Goal: Task Accomplishment & Management: Complete application form

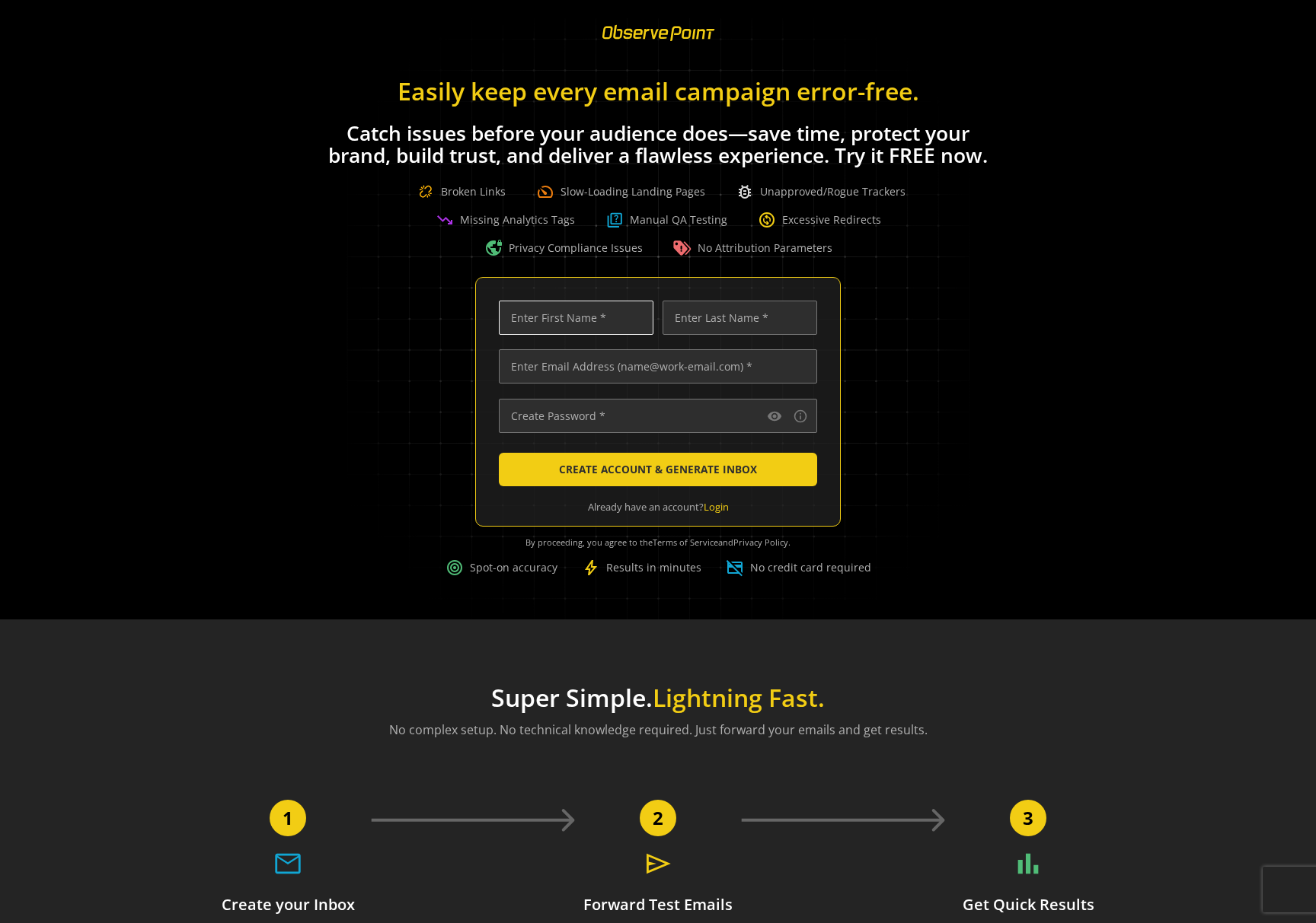
click at [554, 313] on input "text" at bounding box center [576, 317] width 155 height 34
type input "[PERSON_NAME]"
click at [573, 363] on input "[PERSON_NAME][EMAIL_ADDRESS][PERSON_NAME][DOMAIN_NAME]" at bounding box center [658, 365] width 318 height 34
type input "[PERSON_NAME][EMAIL_ADDRESS][PERSON_NAME][DOMAIN_NAME]"
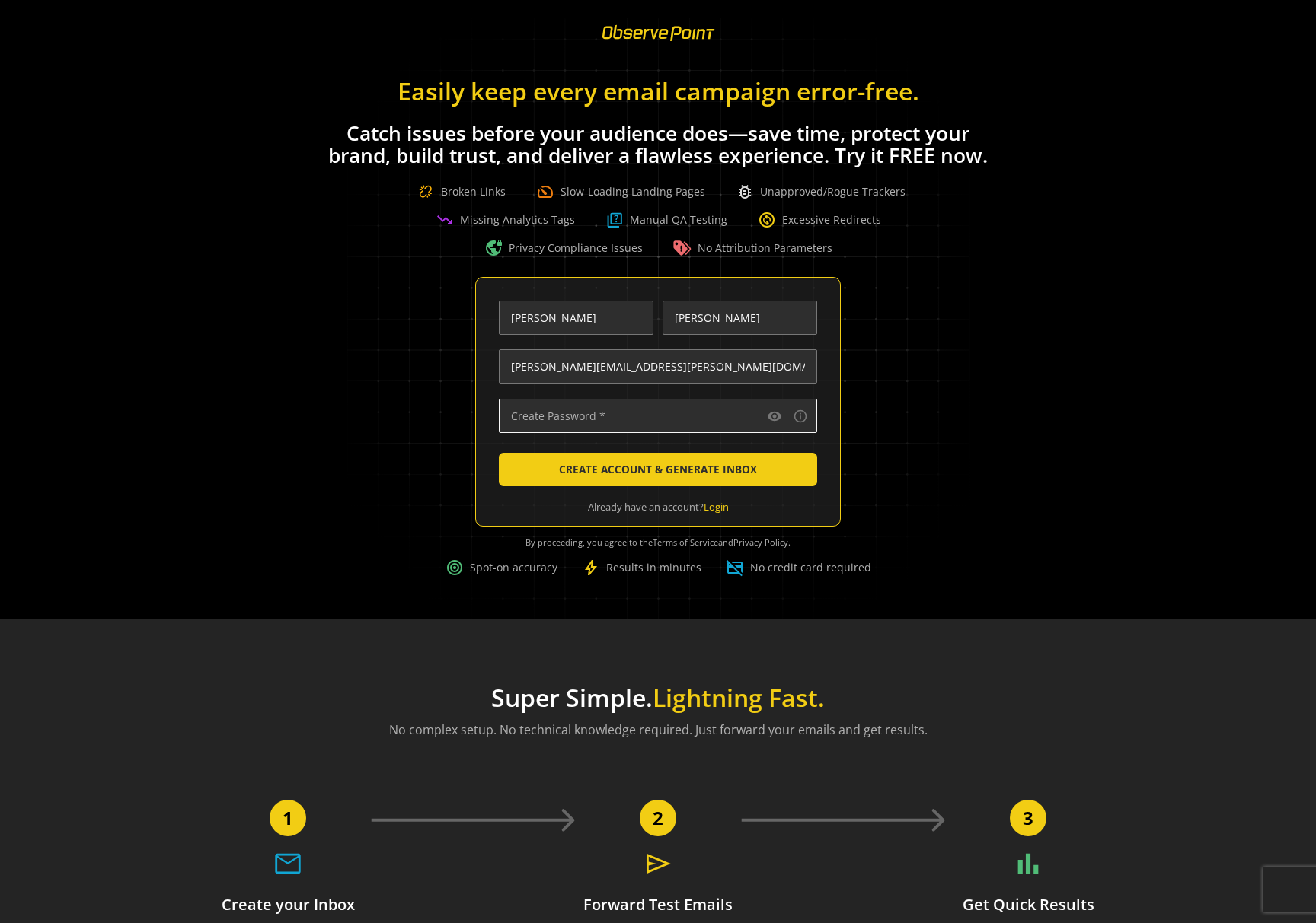
click at [592, 418] on input "text" at bounding box center [658, 416] width 318 height 34
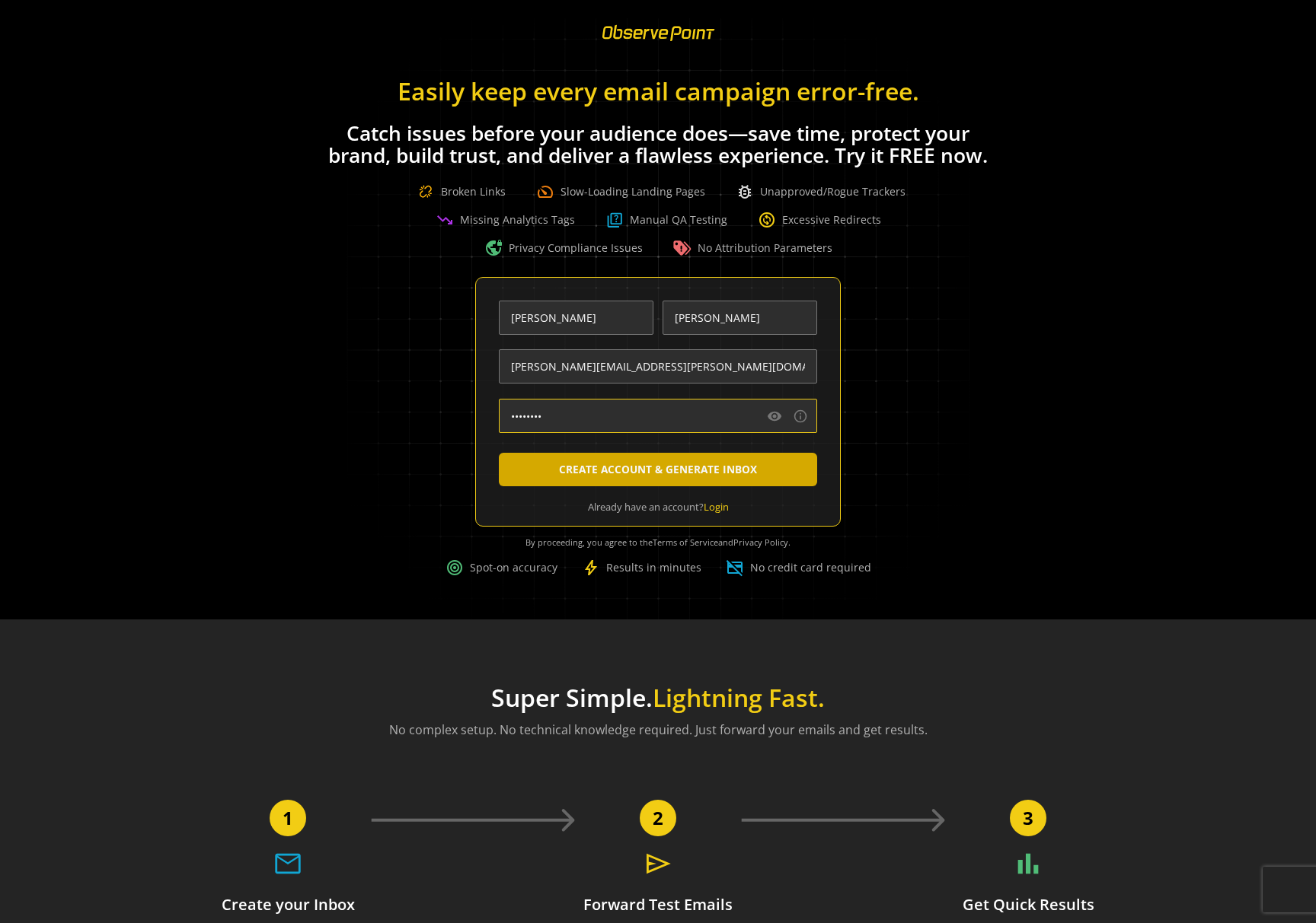
type input "••••••••"
click at [676, 470] on span "CREATE ACCOUNT & GENERATE INBOX" at bounding box center [658, 470] width 198 height 27
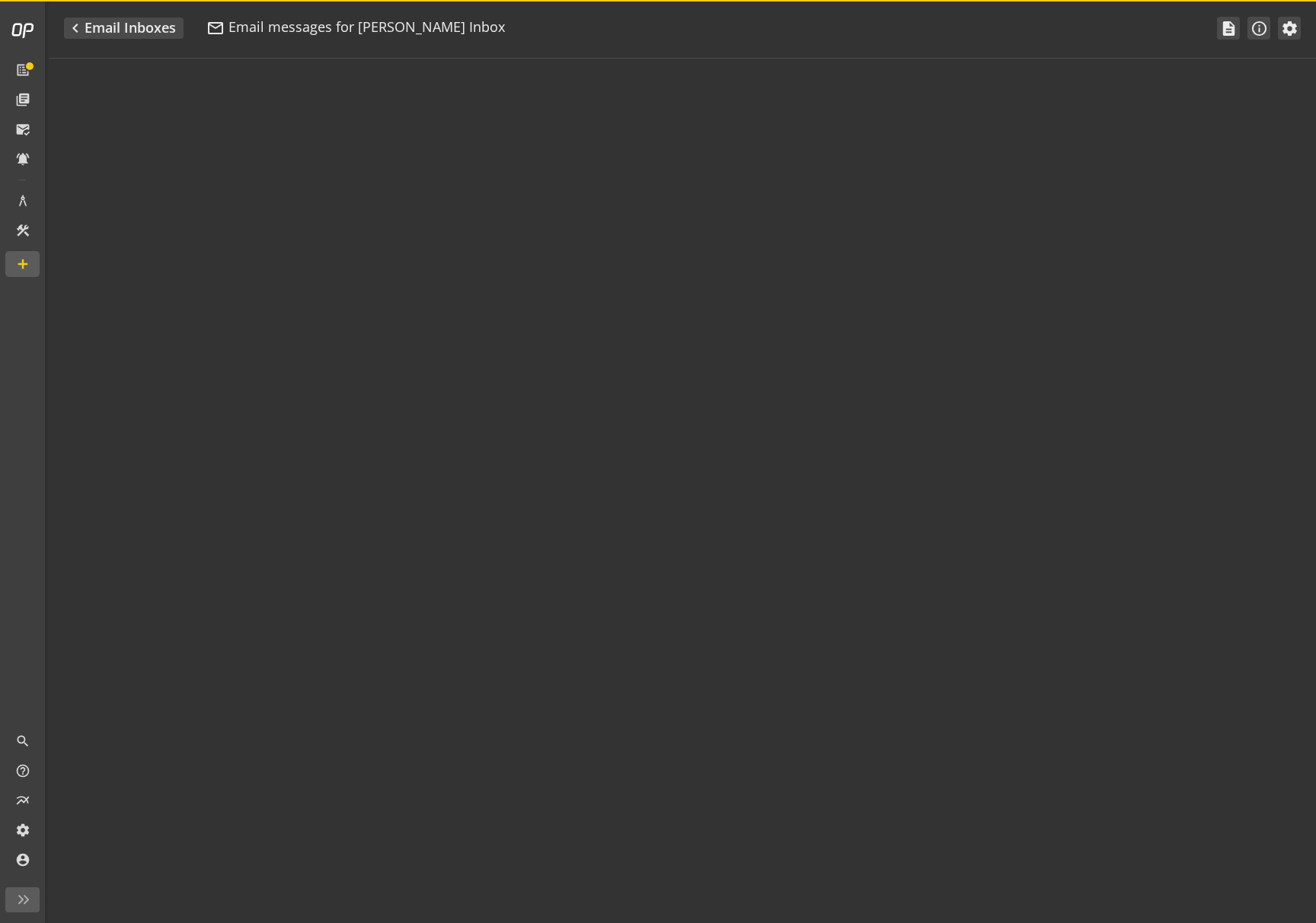
type textarea "Welcome to ObservePoint! This is your default email inbox for testing."
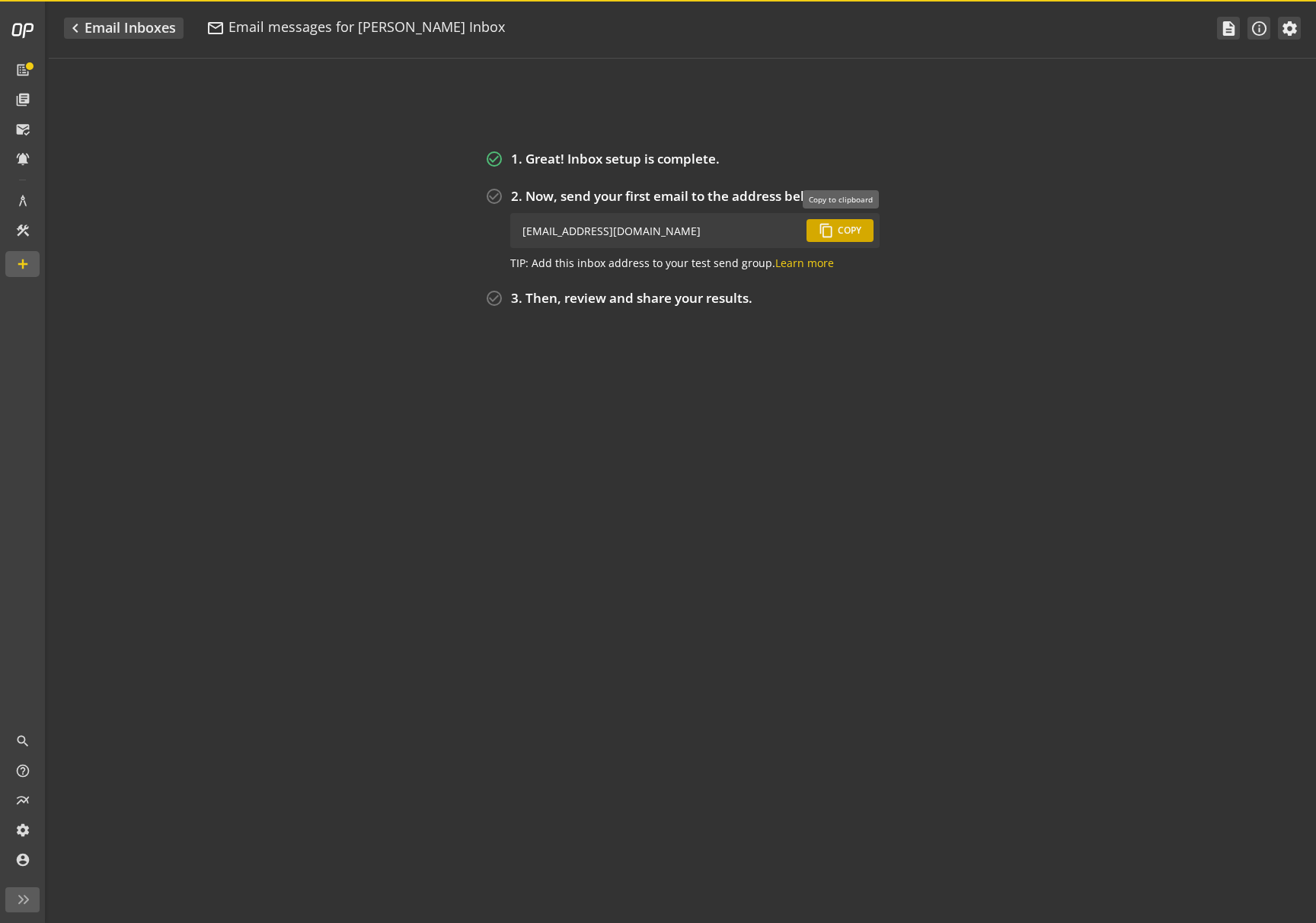
click at [837, 228] on span "Copy" at bounding box center [849, 230] width 23 height 27
click at [141, 34] on span "Email Inboxes" at bounding box center [130, 28] width 91 height 19
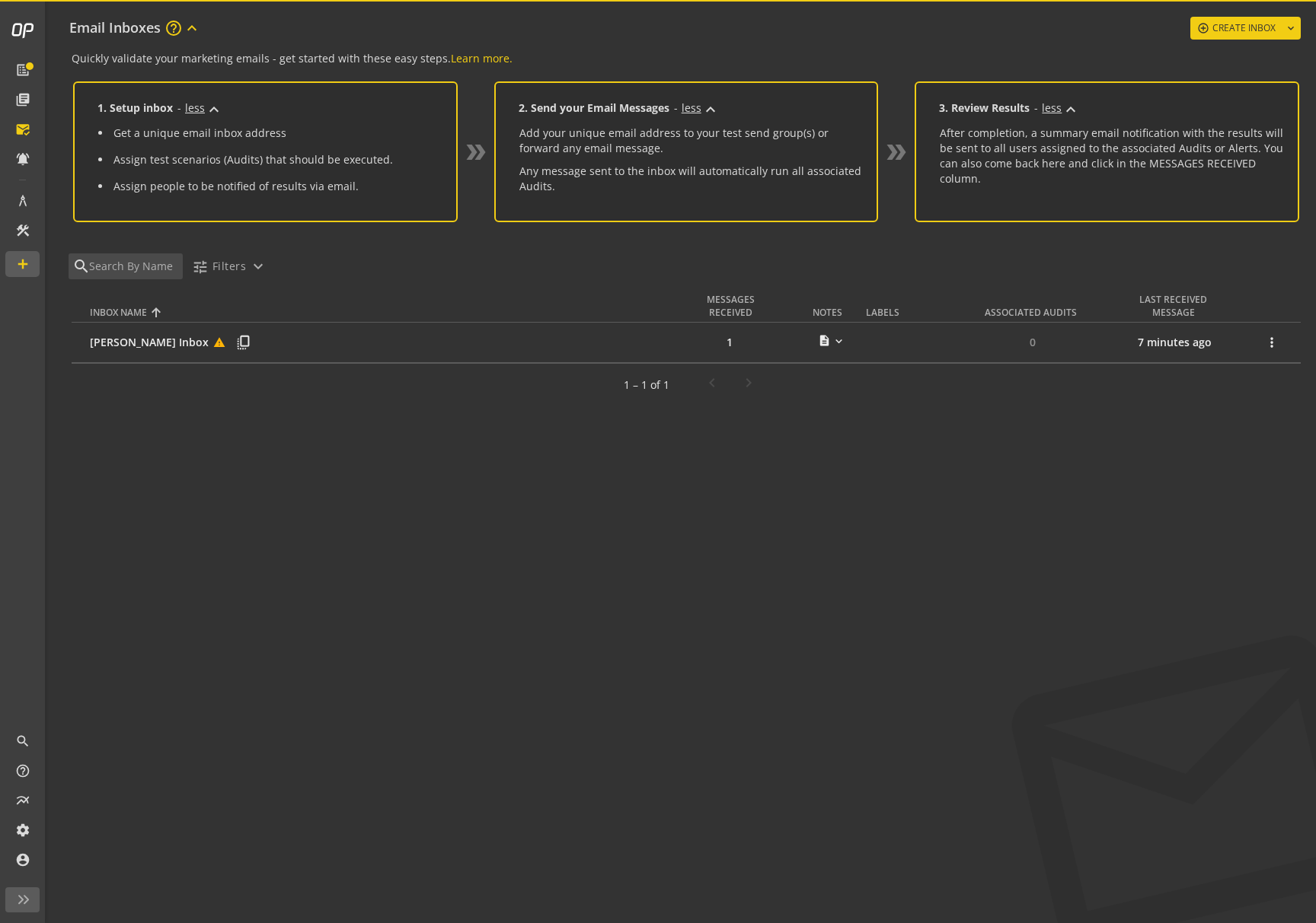
click at [133, 342] on div "Tamera Eaton's Inbox warning copy_all" at bounding box center [384, 342] width 589 height 18
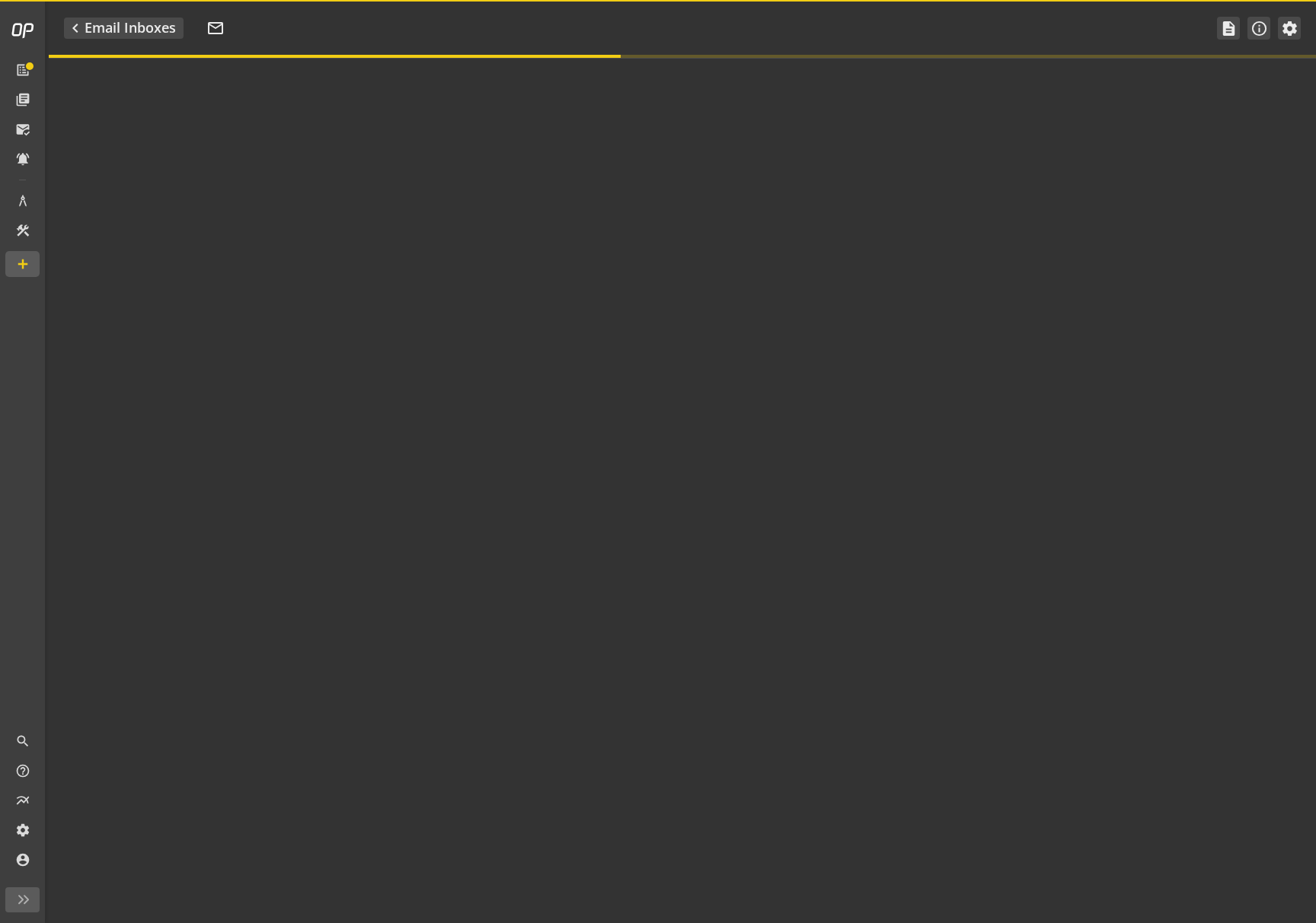
type textarea "Welcome to ObservePoint! This is your default email inbox for testing."
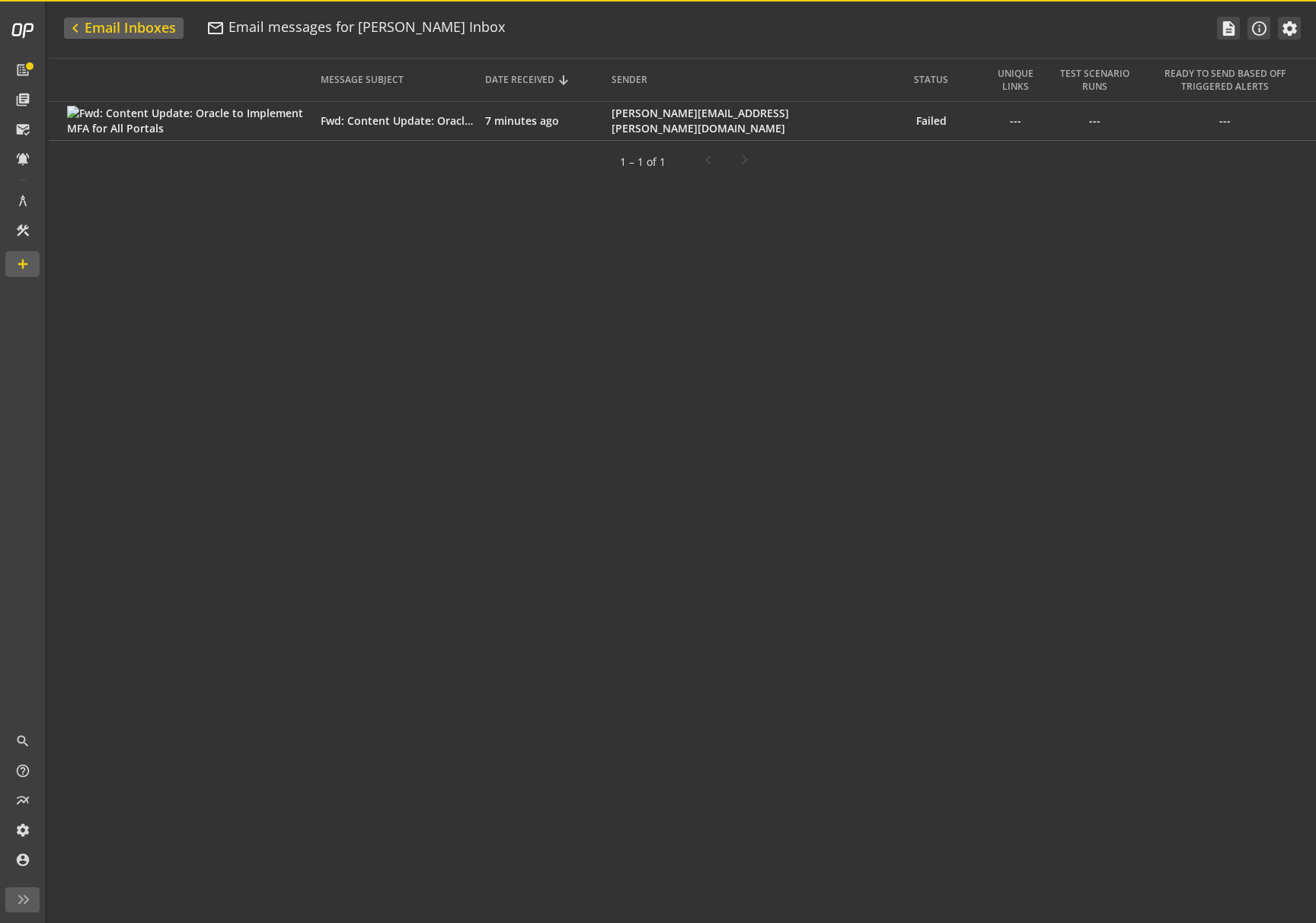
click at [89, 20] on span "Email Inboxes" at bounding box center [130, 28] width 91 height 19
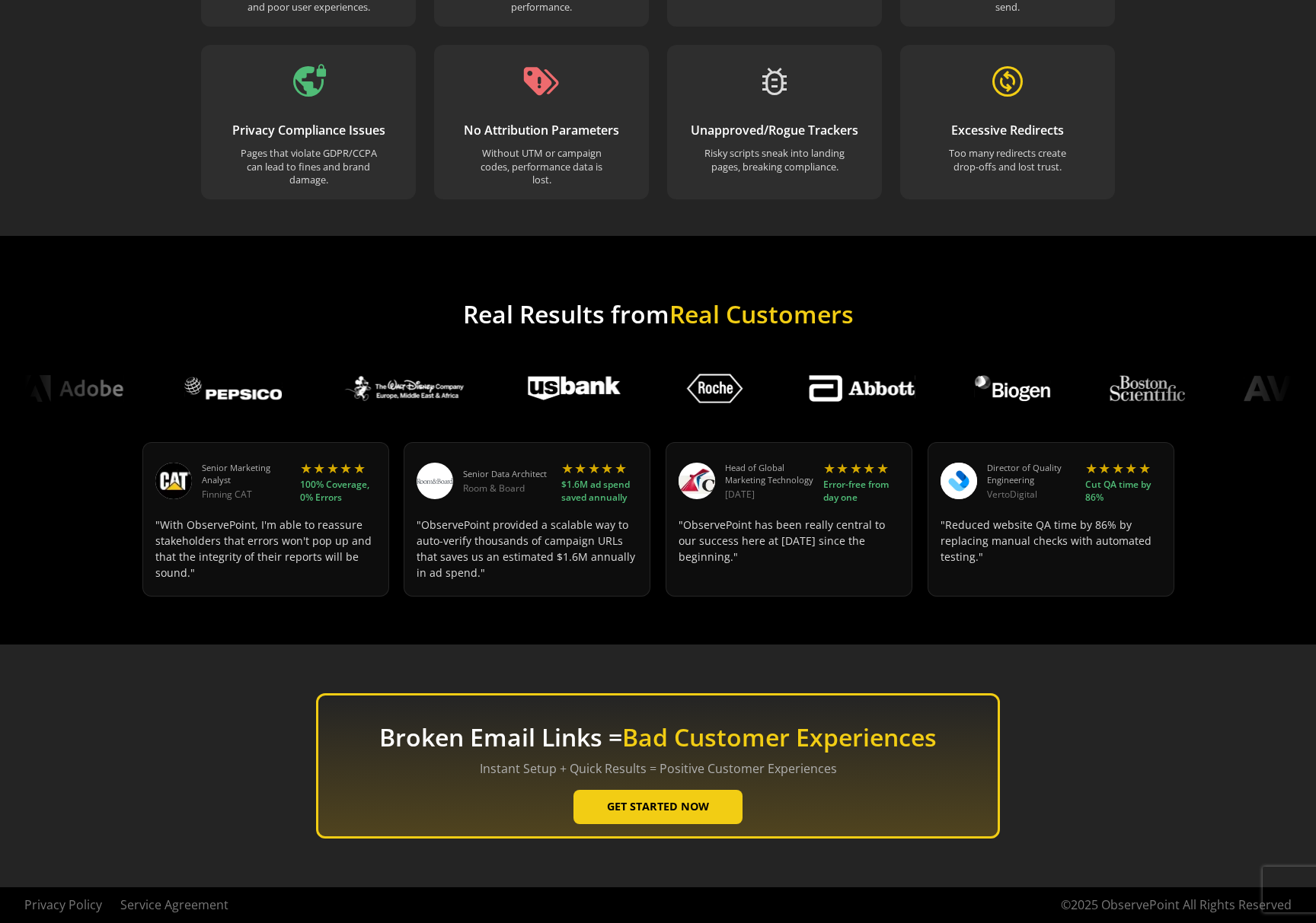
scroll to position [1654, 0]
click at [682, 804] on button "GET STARTED NOW" at bounding box center [658, 806] width 169 height 34
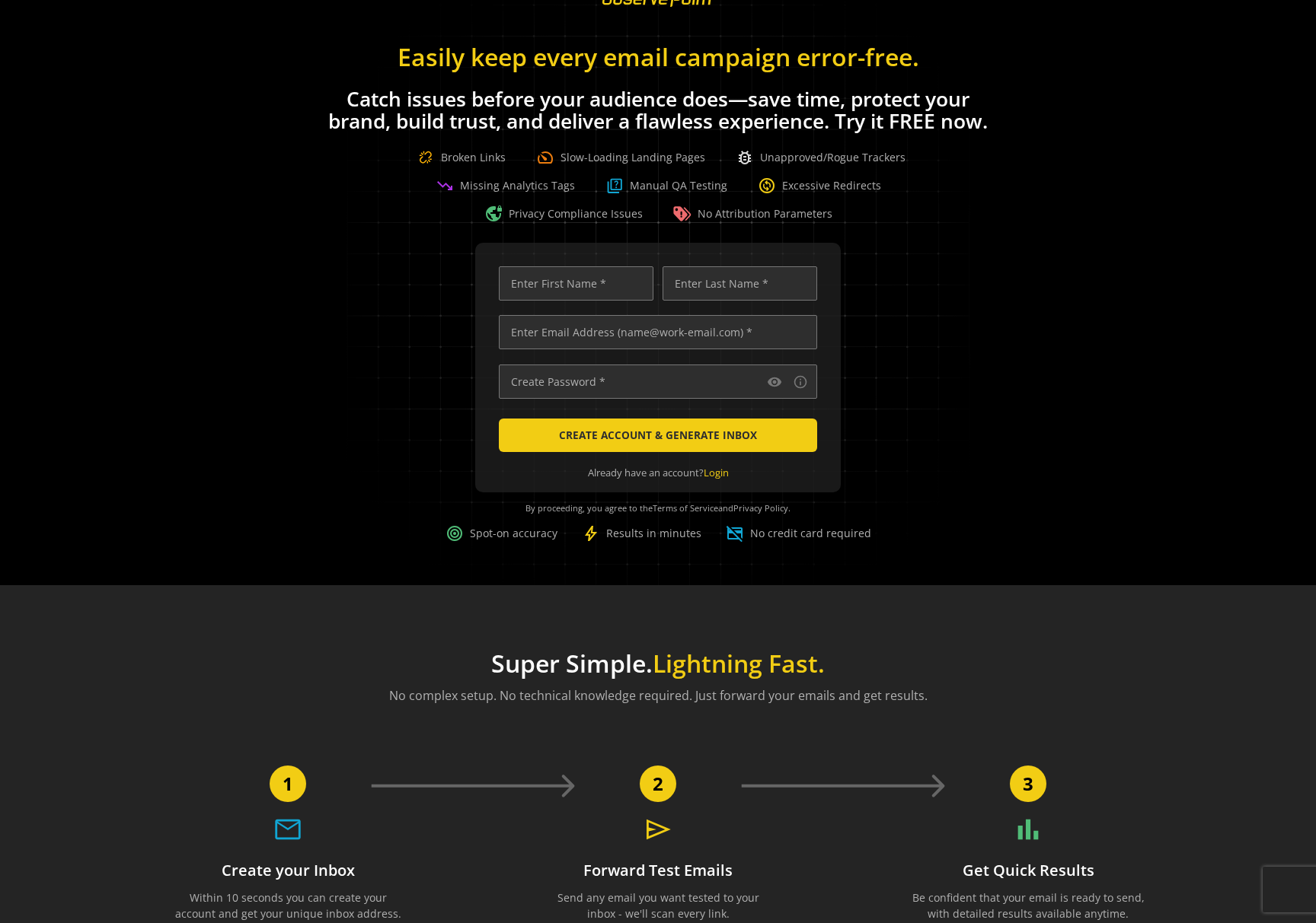
scroll to position [0, 0]
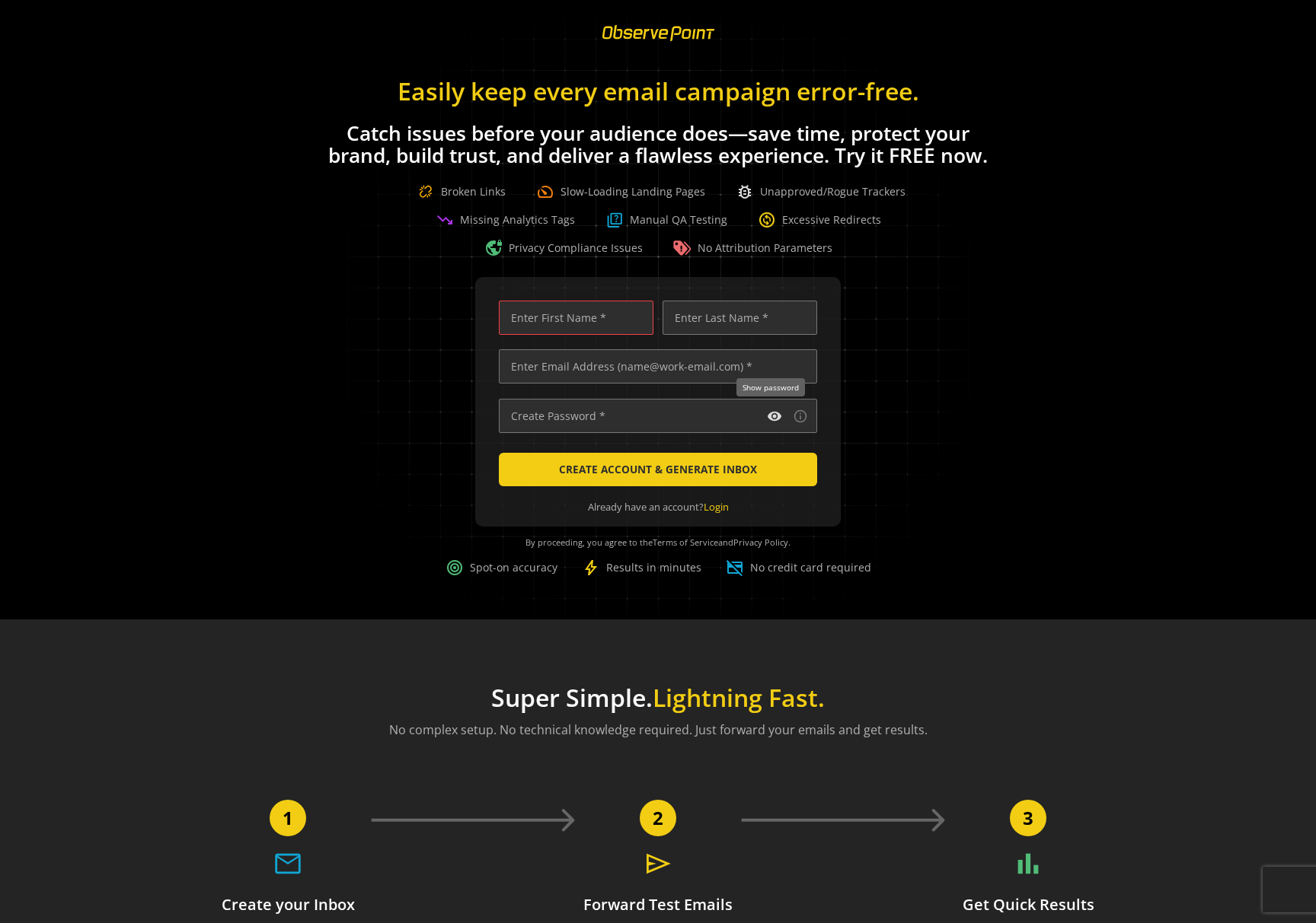
click at [775, 414] on mat-icon "visibility" at bounding box center [775, 417] width 15 height 15
click at [694, 418] on input "text" at bounding box center [658, 416] width 318 height 34
click at [769, 417] on mat-icon "visibility_off" at bounding box center [775, 417] width 15 height 15
click at [769, 417] on mat-icon "visibility" at bounding box center [775, 417] width 15 height 15
type input "asdasd"
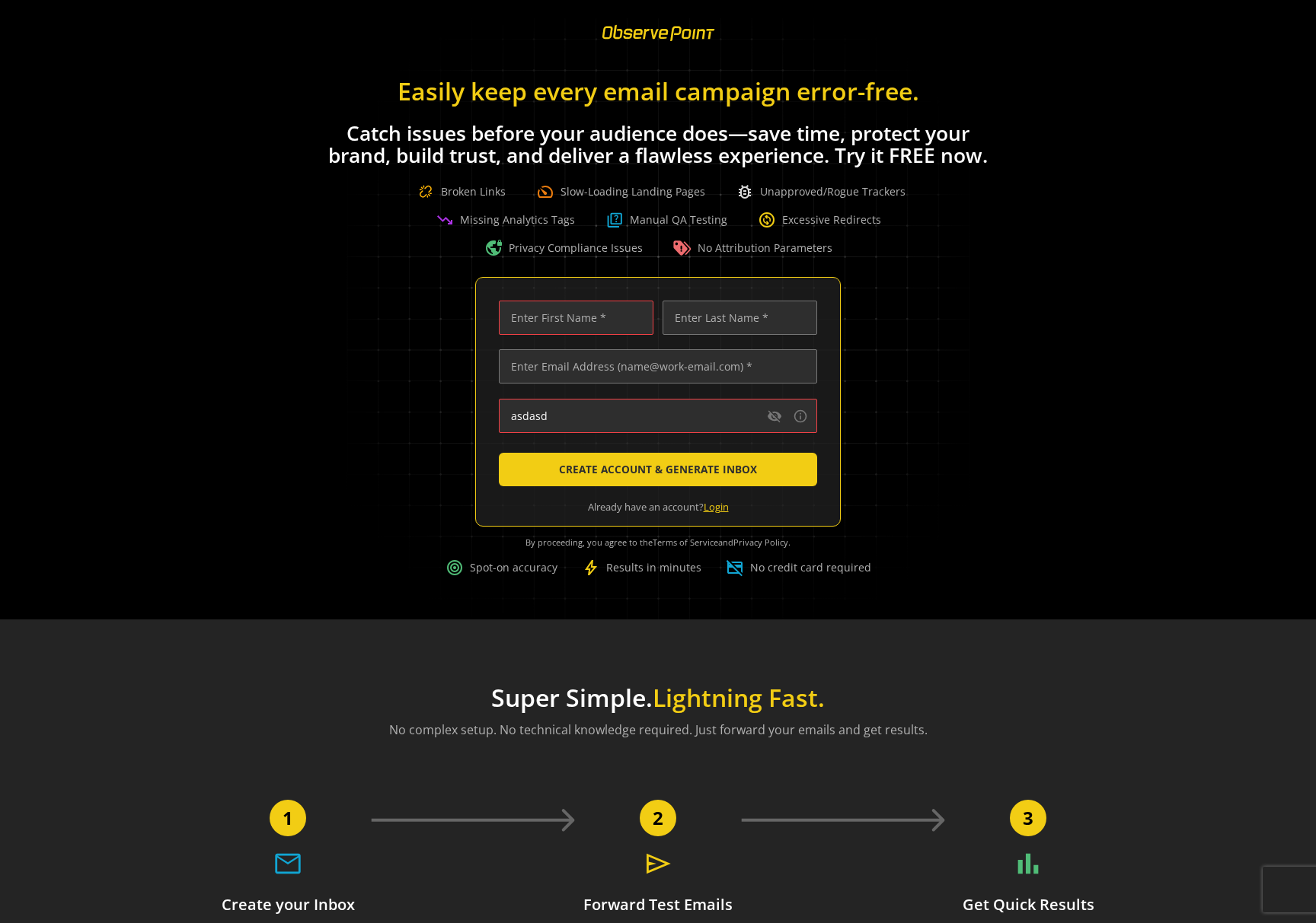
click at [718, 506] on link "Login" at bounding box center [716, 506] width 25 height 14
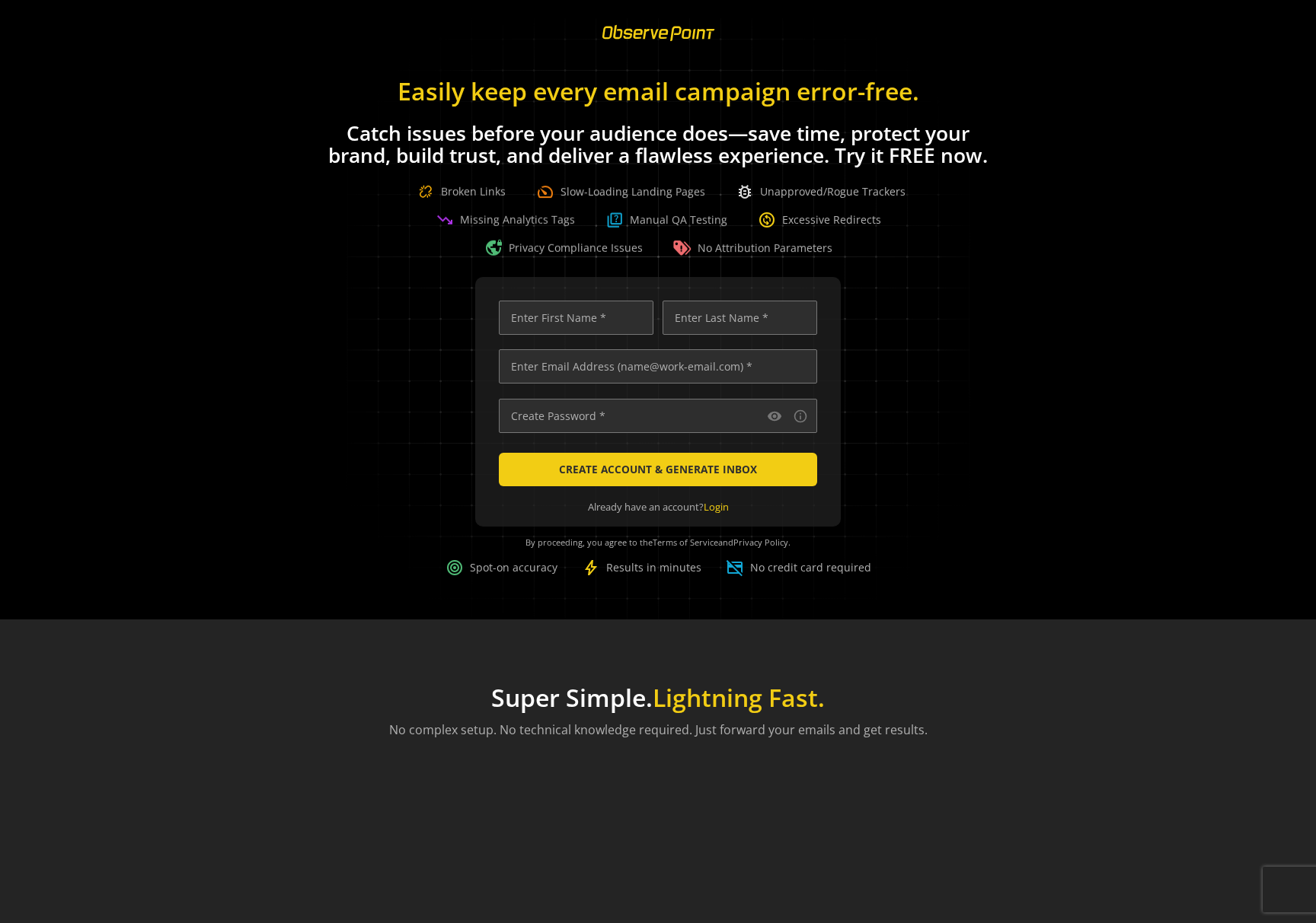
scroll to position [0, 6428]
